Goal: Task Accomplishment & Management: Manage account settings

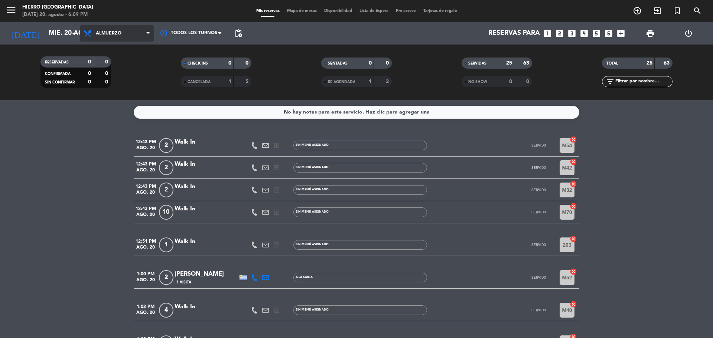
click at [93, 38] on span "Almuerzo" at bounding box center [117, 33] width 74 height 16
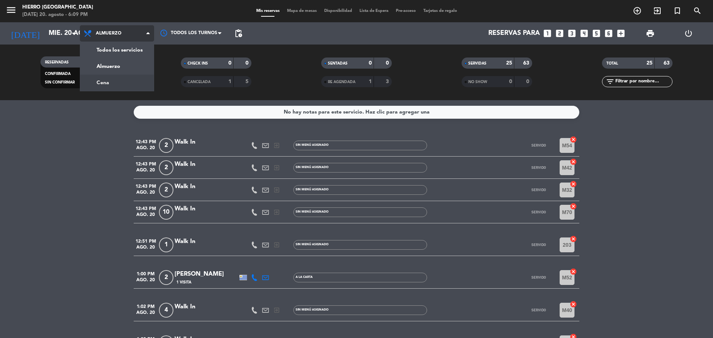
click at [109, 84] on div "menu Hierro [GEOGRAPHIC_DATA] [DATE] 20. agosto - 6:09 PM Mis reservas Mapa de …" at bounding box center [356, 50] width 713 height 100
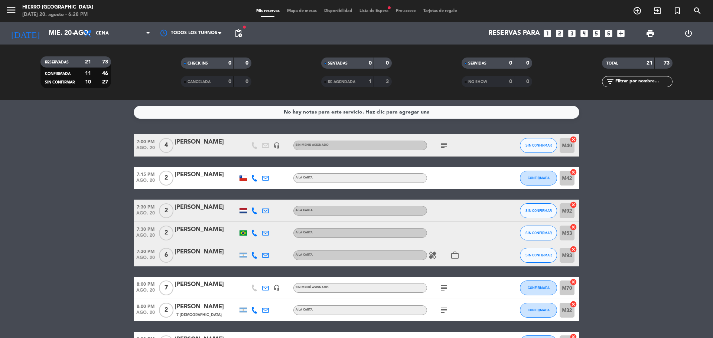
click at [442, 144] on icon "subject" at bounding box center [443, 145] width 9 height 9
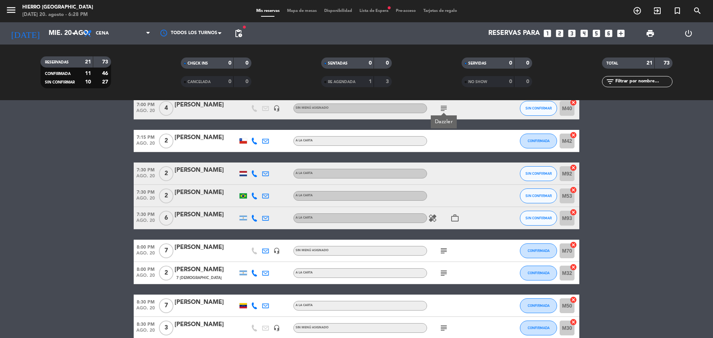
click at [439, 251] on icon "subject" at bounding box center [443, 250] width 9 height 9
click at [442, 279] on div "subject" at bounding box center [460, 273] width 67 height 22
click at [442, 268] on div "subject" at bounding box center [460, 273] width 67 height 22
click at [442, 277] on icon "subject" at bounding box center [443, 273] width 9 height 9
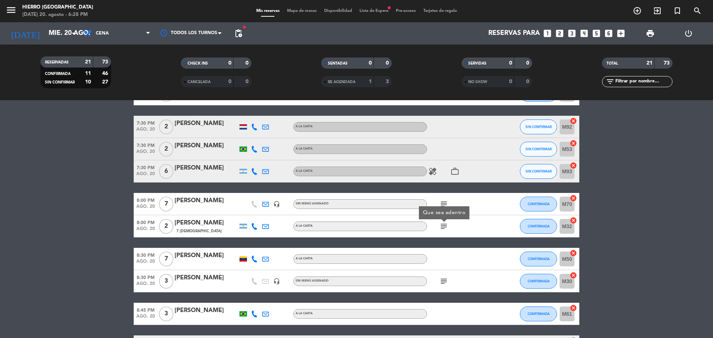
scroll to position [111, 0]
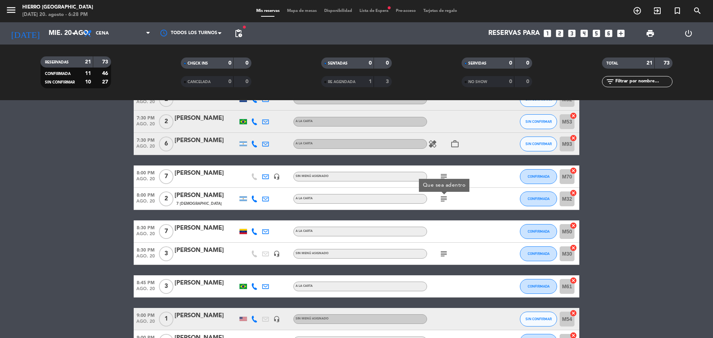
click at [443, 253] on icon "subject" at bounding box center [443, 253] width 9 height 9
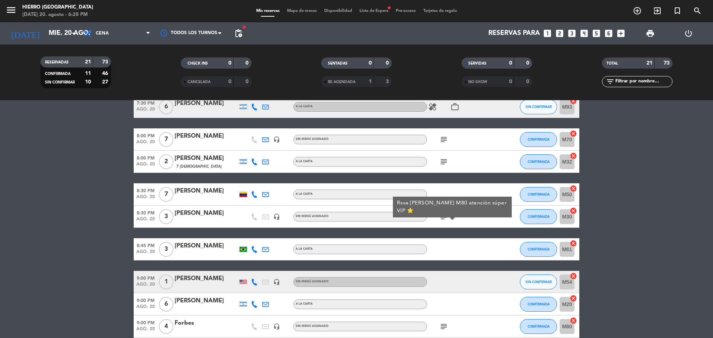
scroll to position [223, 0]
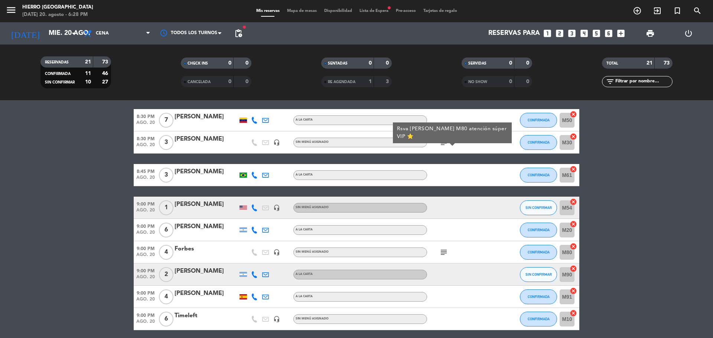
click at [443, 253] on icon "subject" at bounding box center [443, 252] width 9 height 9
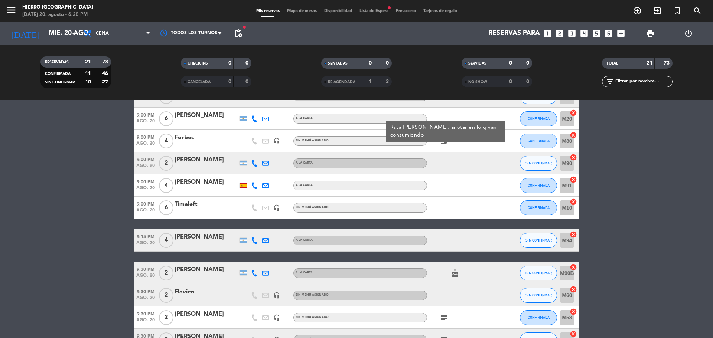
scroll to position [371, 0]
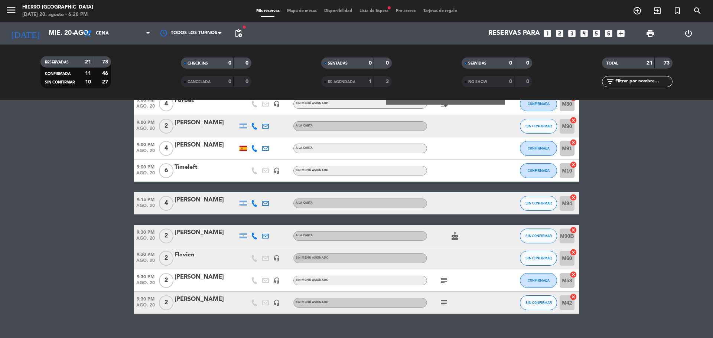
click at [444, 278] on icon "subject" at bounding box center [443, 280] width 9 height 9
click at [447, 302] on icon "subject" at bounding box center [443, 302] width 9 height 9
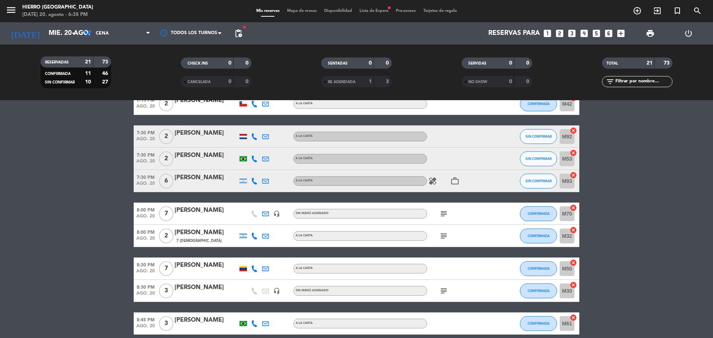
scroll to position [0, 0]
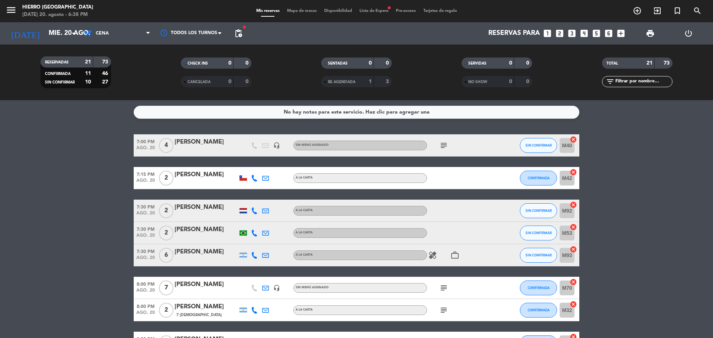
click at [443, 146] on icon "subject" at bounding box center [443, 145] width 9 height 9
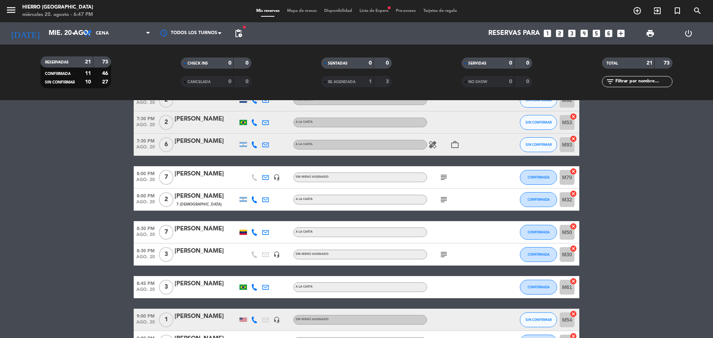
scroll to position [111, 0]
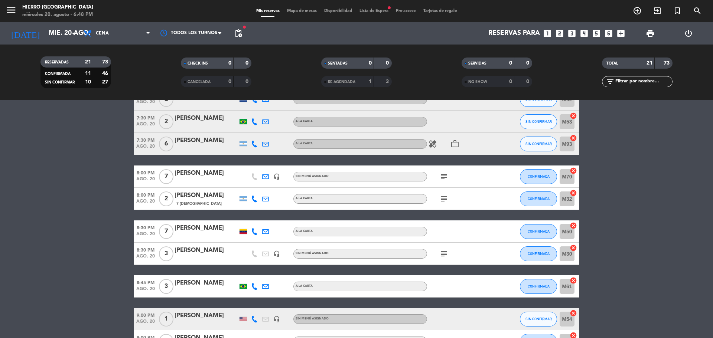
click at [447, 173] on icon "subject" at bounding box center [443, 176] width 9 height 9
click at [442, 197] on icon "subject" at bounding box center [443, 199] width 9 height 9
click at [448, 252] on icon "subject" at bounding box center [443, 253] width 9 height 9
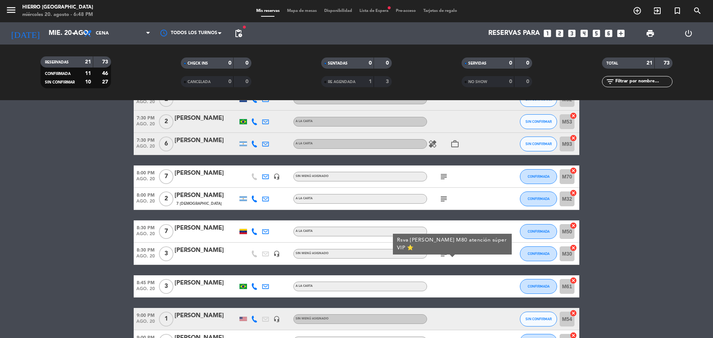
scroll to position [148, 0]
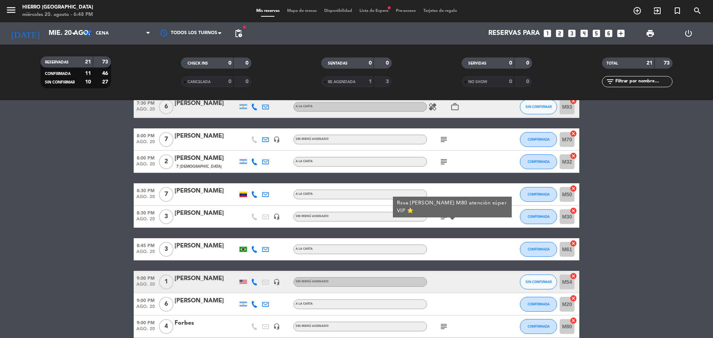
click at [206, 215] on div "[PERSON_NAME]" at bounding box center [205, 214] width 63 height 10
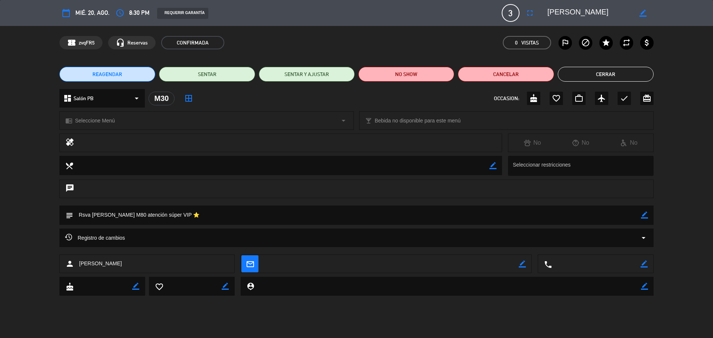
drag, startPoint x: 548, startPoint y: 12, endPoint x: 628, endPoint y: 19, distance: 81.2
click at [628, 19] on textarea at bounding box center [589, 12] width 85 height 13
